Goal: Use online tool/utility: Utilize a website feature to perform a specific function

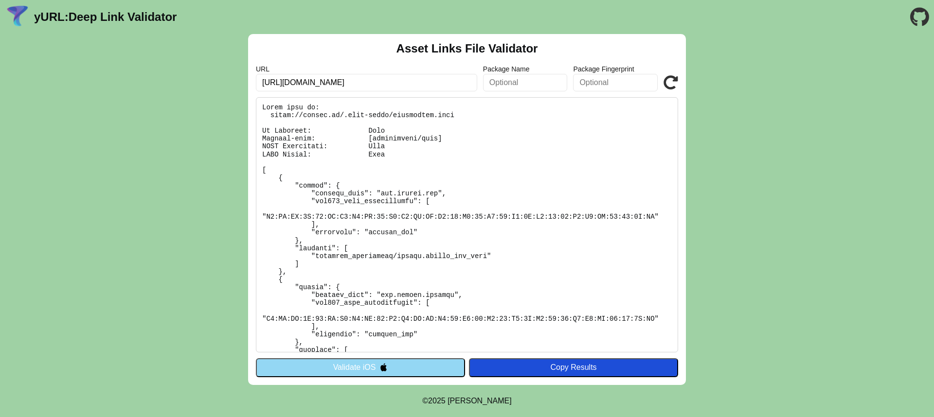
click at [377, 78] on input "https://beneat.co/" at bounding box center [366, 83] width 221 height 18
type input "c"
click at [375, 89] on input "text" at bounding box center [366, 83] width 221 height 18
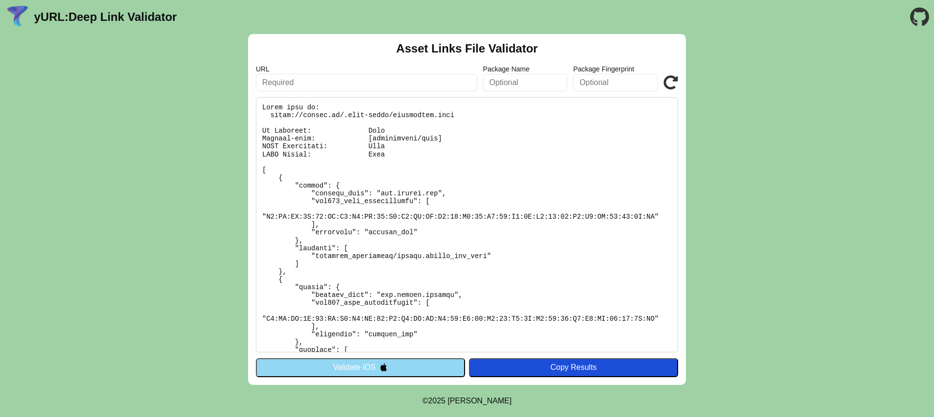
type input "[URL][DOMAIN_NAME]"
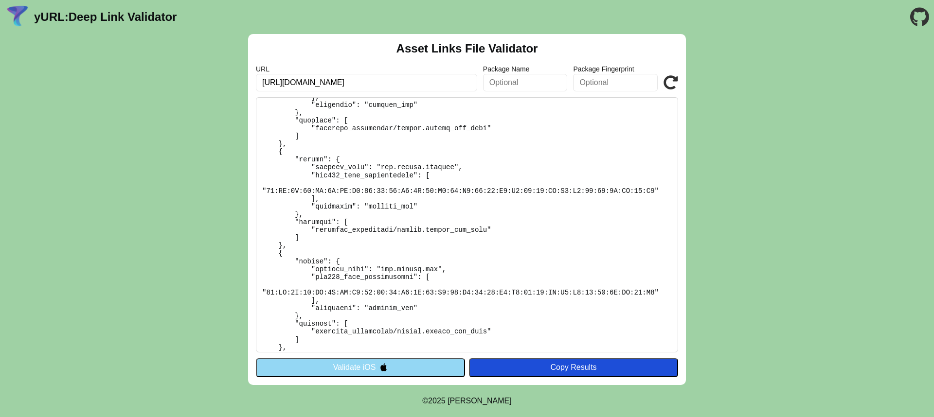
scroll to position [358, 0]
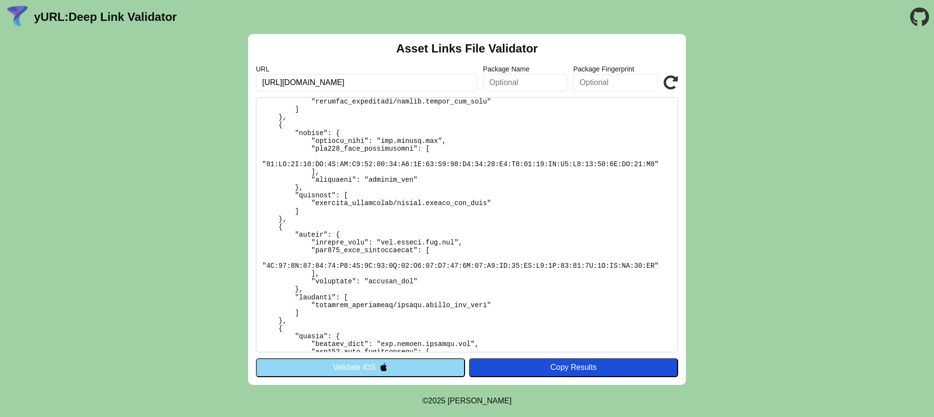
click at [669, 82] on icon at bounding box center [670, 82] width 15 height 15
